Goal: Transaction & Acquisition: Download file/media

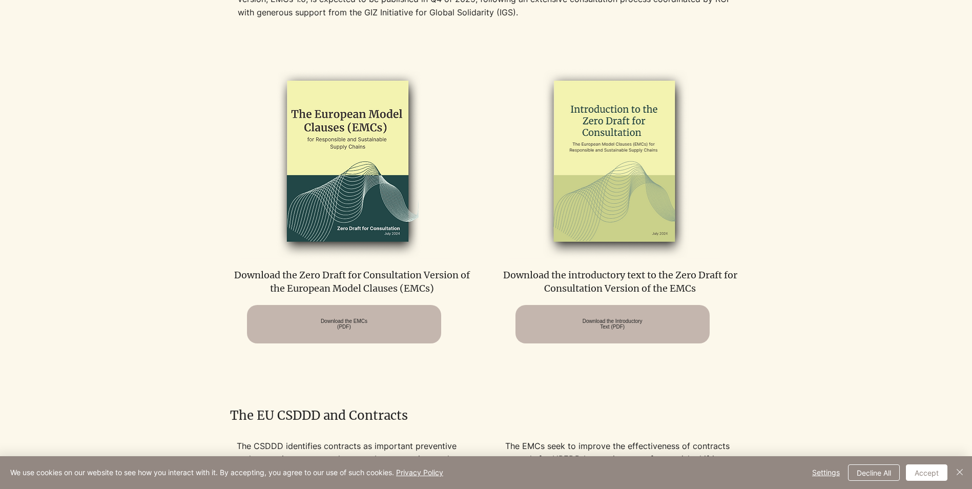
scroll to position [768, 0]
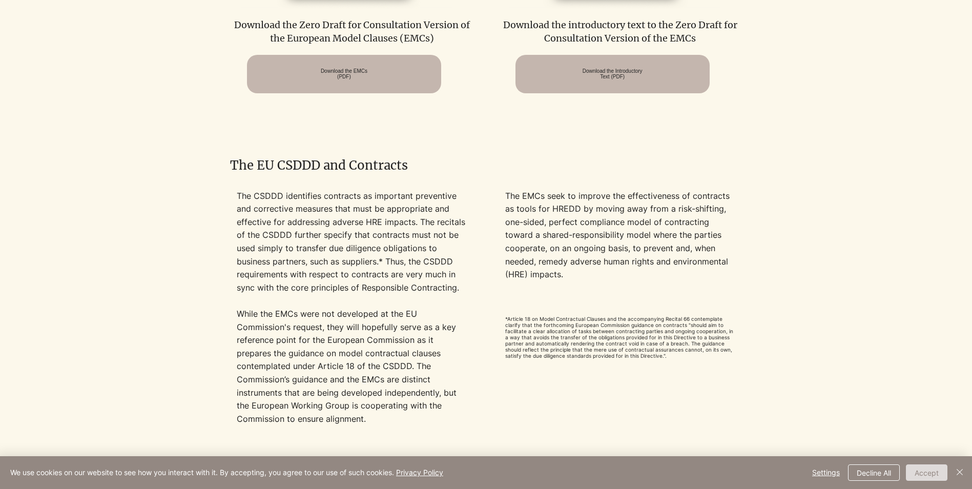
click at [926, 470] on button "Accept" at bounding box center [926, 472] width 41 height 16
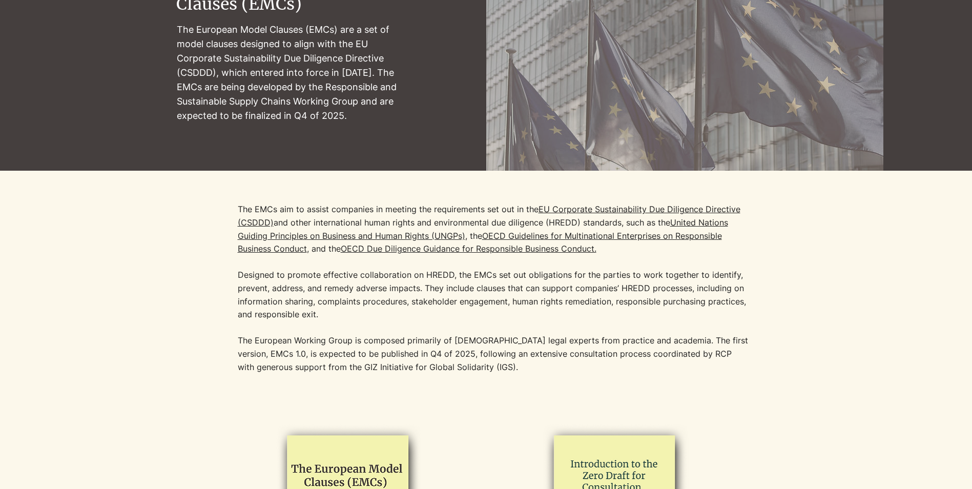
scroll to position [0, 0]
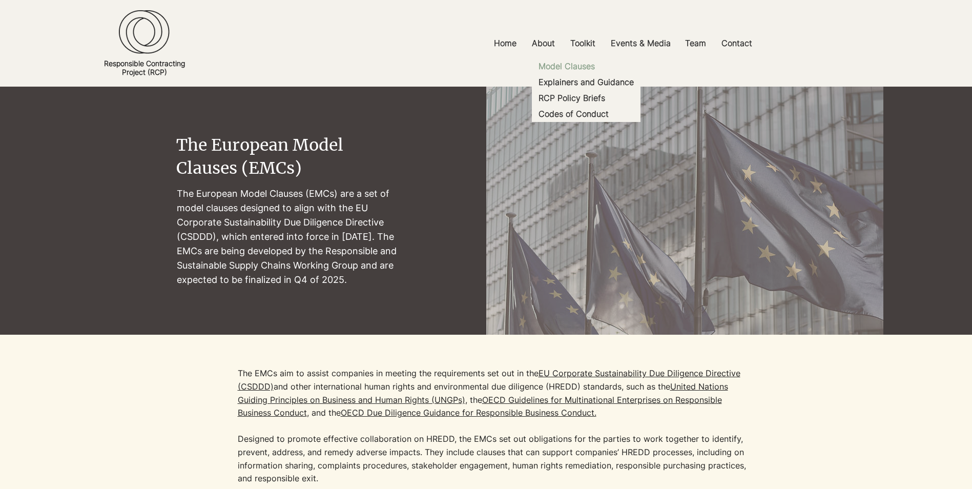
click at [579, 67] on p "Model Clauses" at bounding box center [566, 66] width 65 height 16
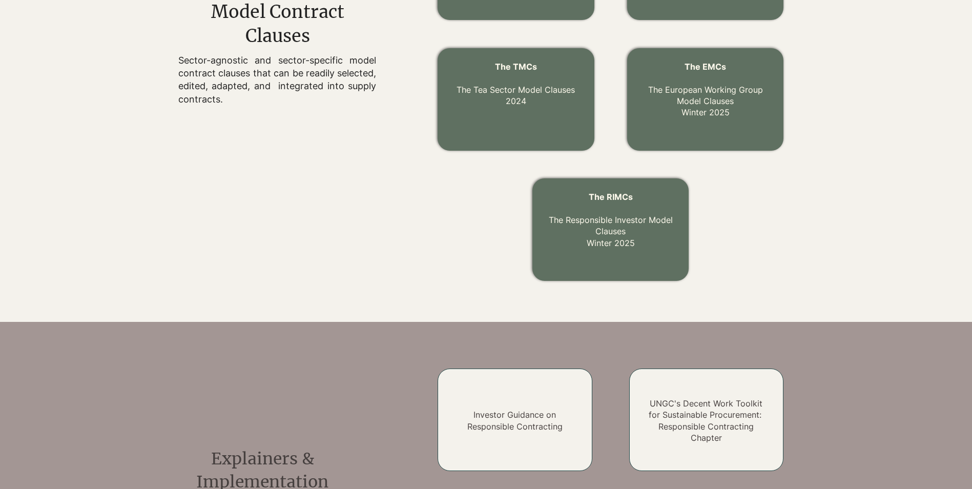
scroll to position [157, 0]
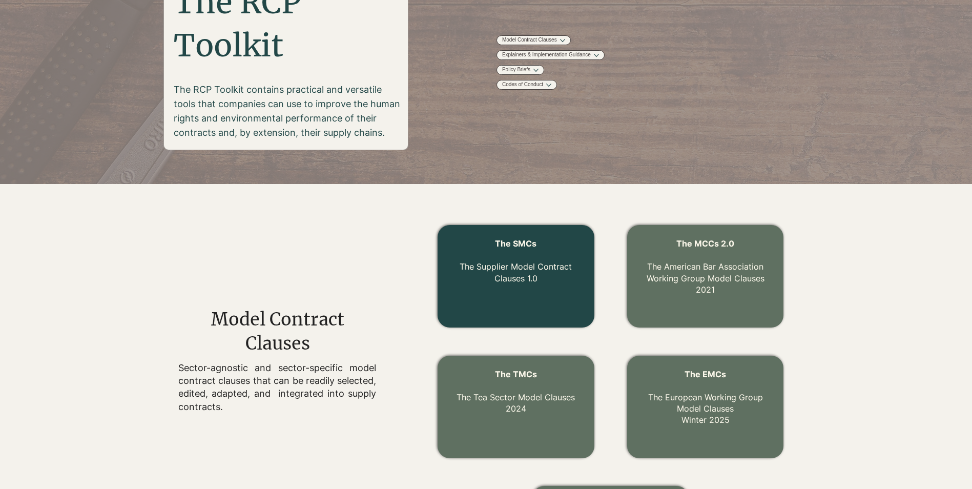
click at [543, 279] on p "The Supplier Model Contract Clauses 1.0" at bounding box center [516, 267] width 132 height 34
click at [502, 250] on p "The Supplier Model Contract Clauses 1.0" at bounding box center [516, 267] width 132 height 34
click at [515, 241] on span "The SMCs" at bounding box center [515, 243] width 41 height 10
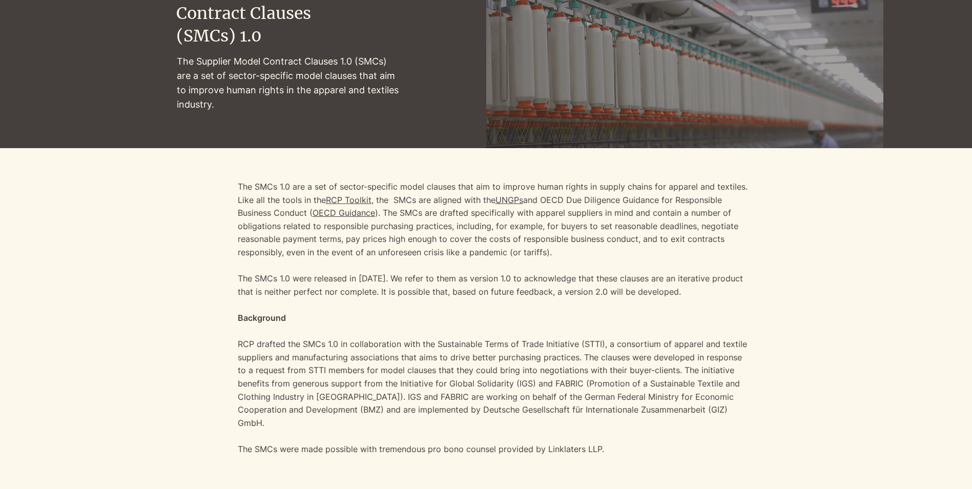
scroll to position [307, 0]
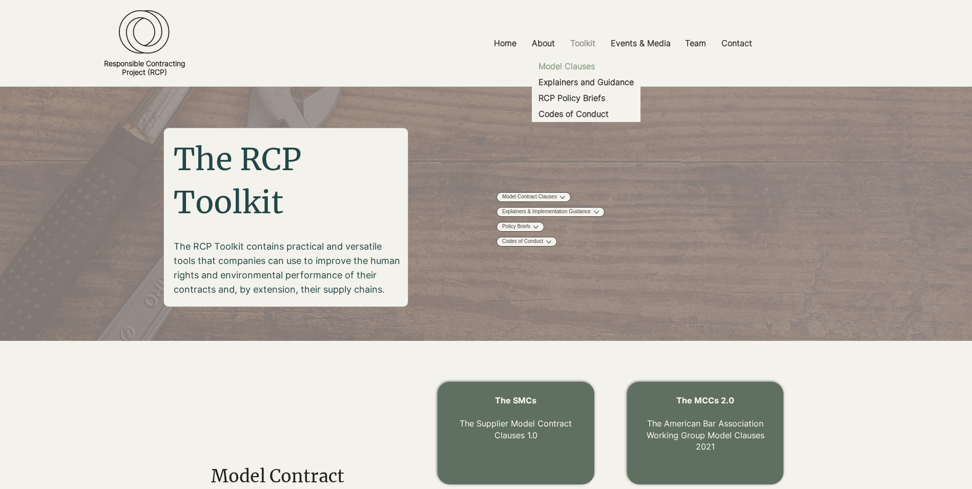
click at [572, 58] on p "Model Clauses" at bounding box center [566, 66] width 65 height 16
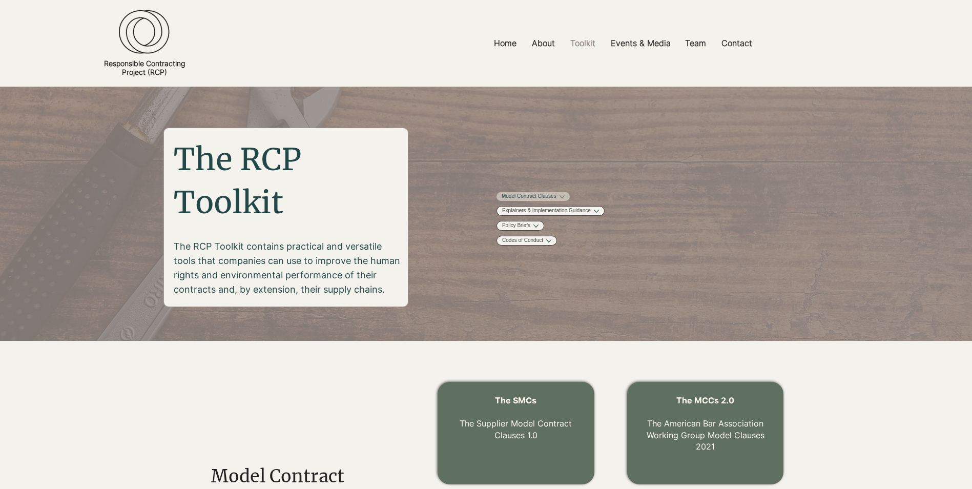
click at [556, 200] on link "Model Contract Clauses" at bounding box center [529, 197] width 55 height 8
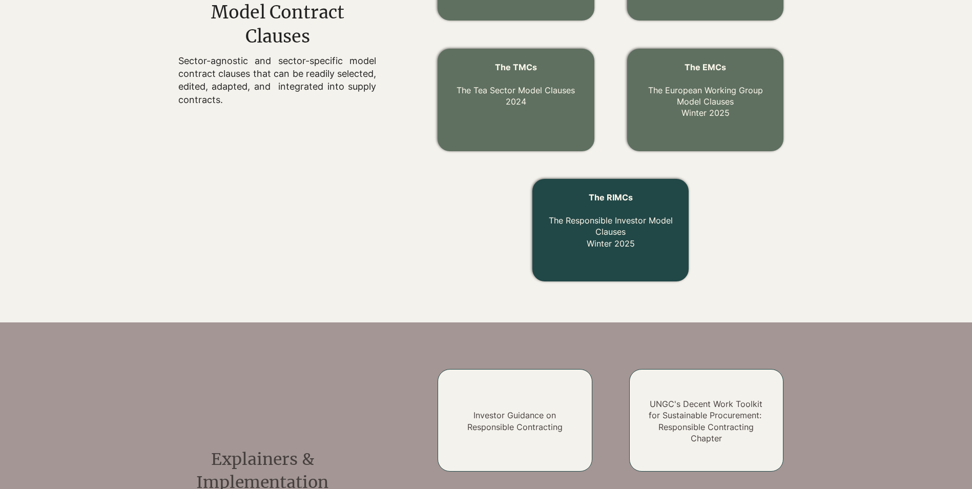
scroll to position [464, 0]
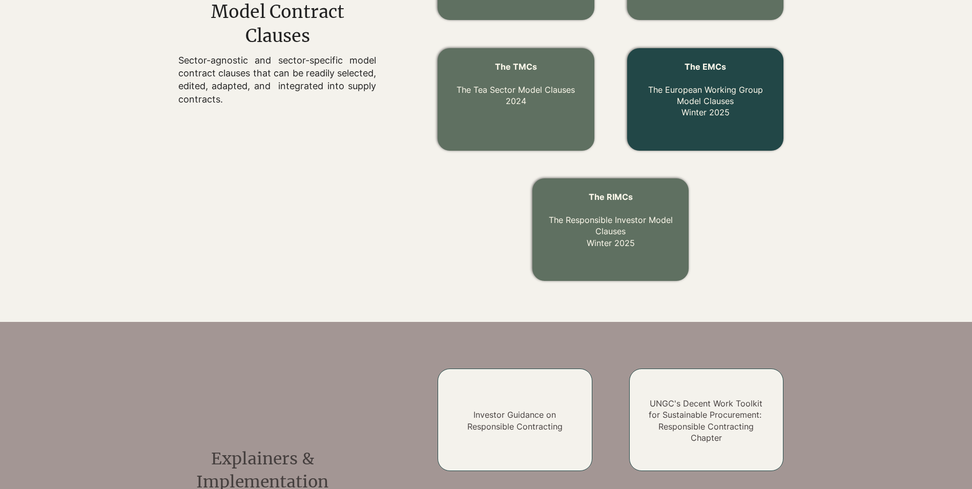
click at [684, 114] on link "The EMCs The European Working Group Model Clauses Winter 2025" at bounding box center [705, 89] width 115 height 56
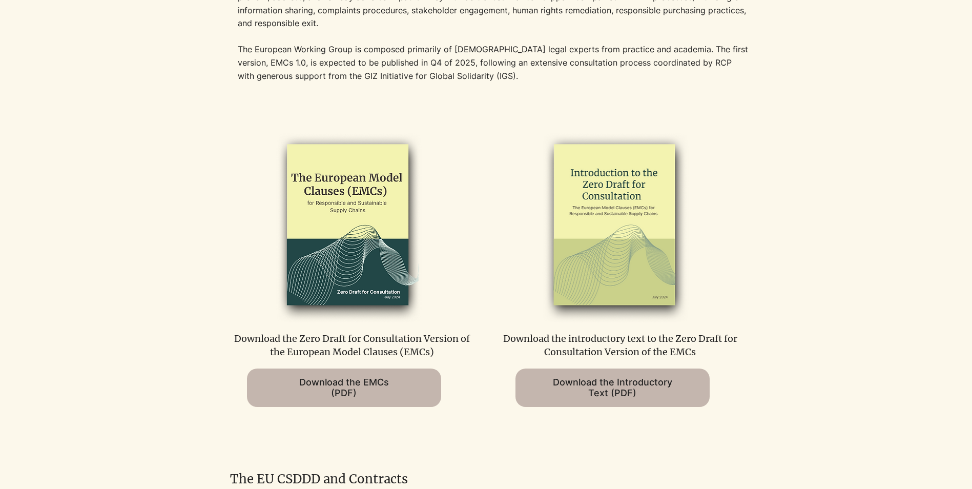
scroll to position [461, 0]
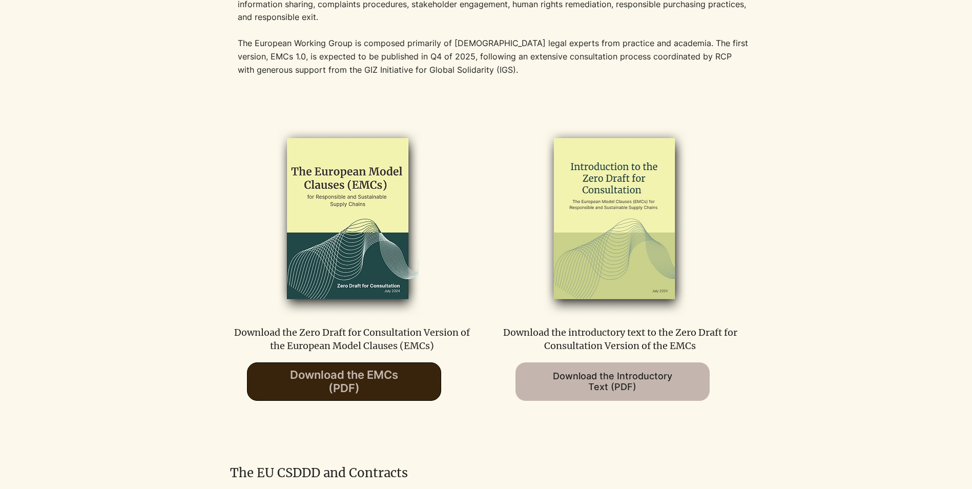
click at [356, 378] on span "Download the EMCs (PDF)" at bounding box center [344, 381] width 108 height 27
